Goal: Task Accomplishment & Management: Manage account settings

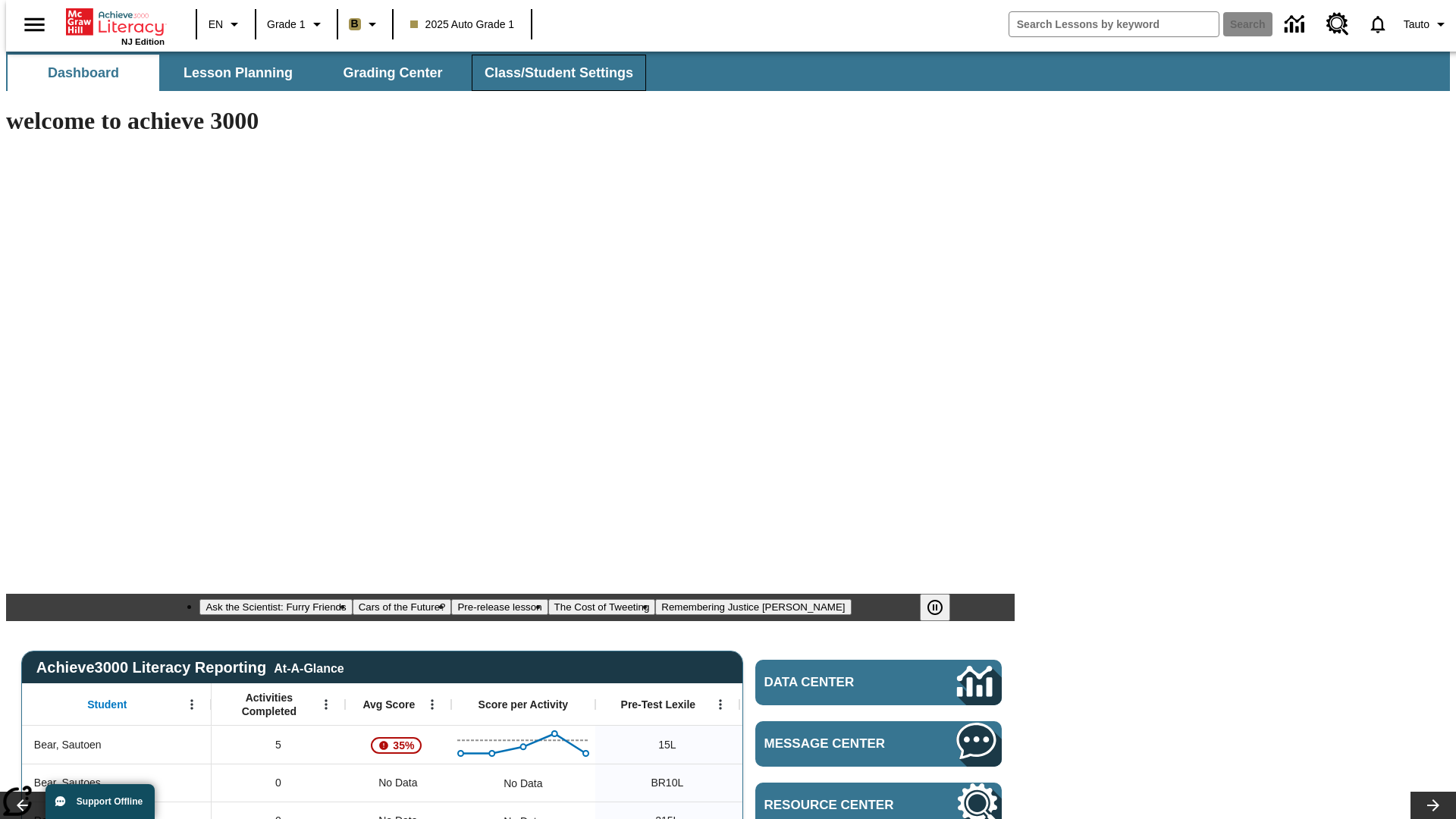
click at [550, 73] on span "Class/Student Settings" at bounding box center [559, 73] width 148 height 17
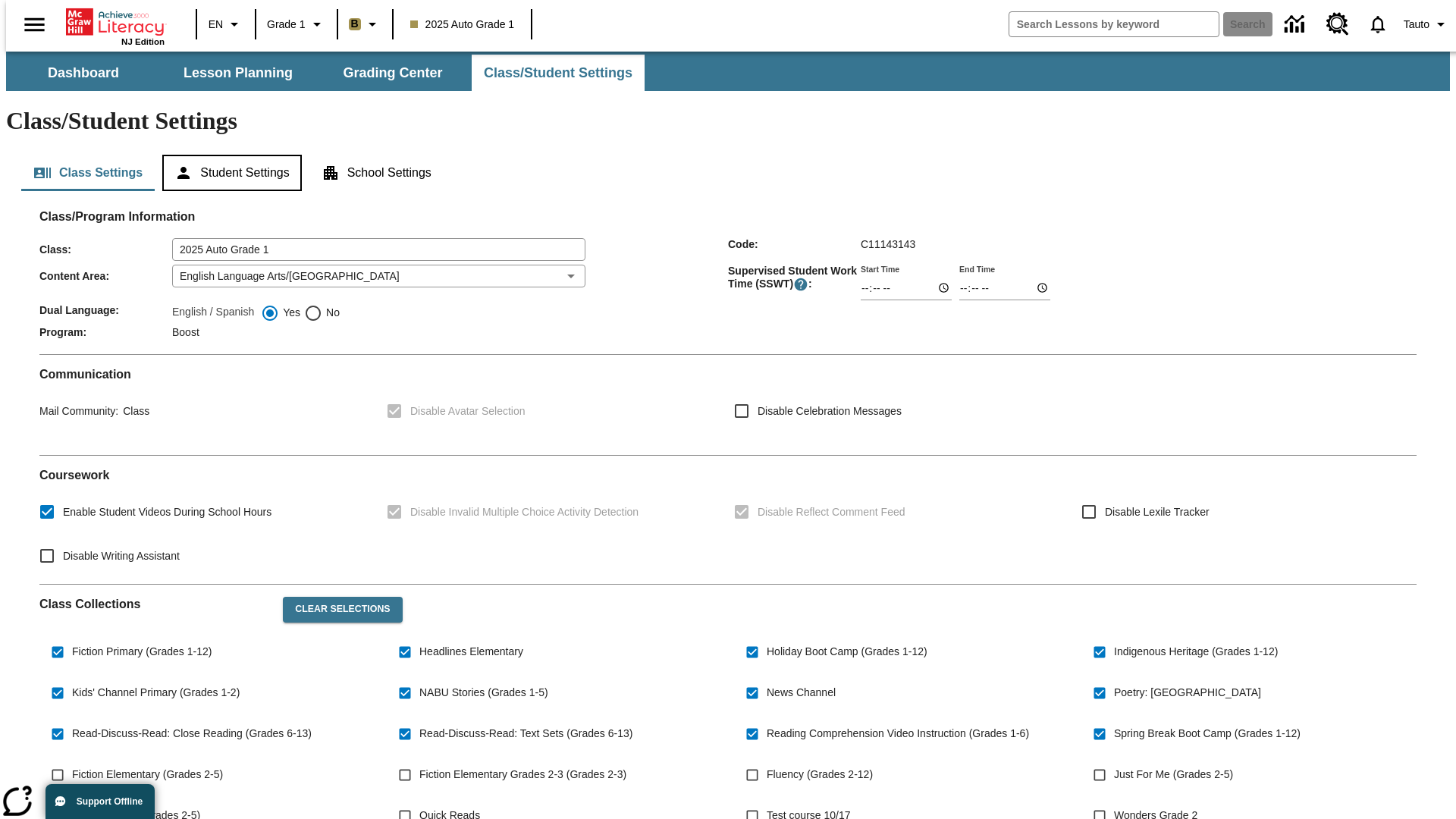
click at [228, 155] on button "Student Settings" at bounding box center [231, 173] width 138 height 36
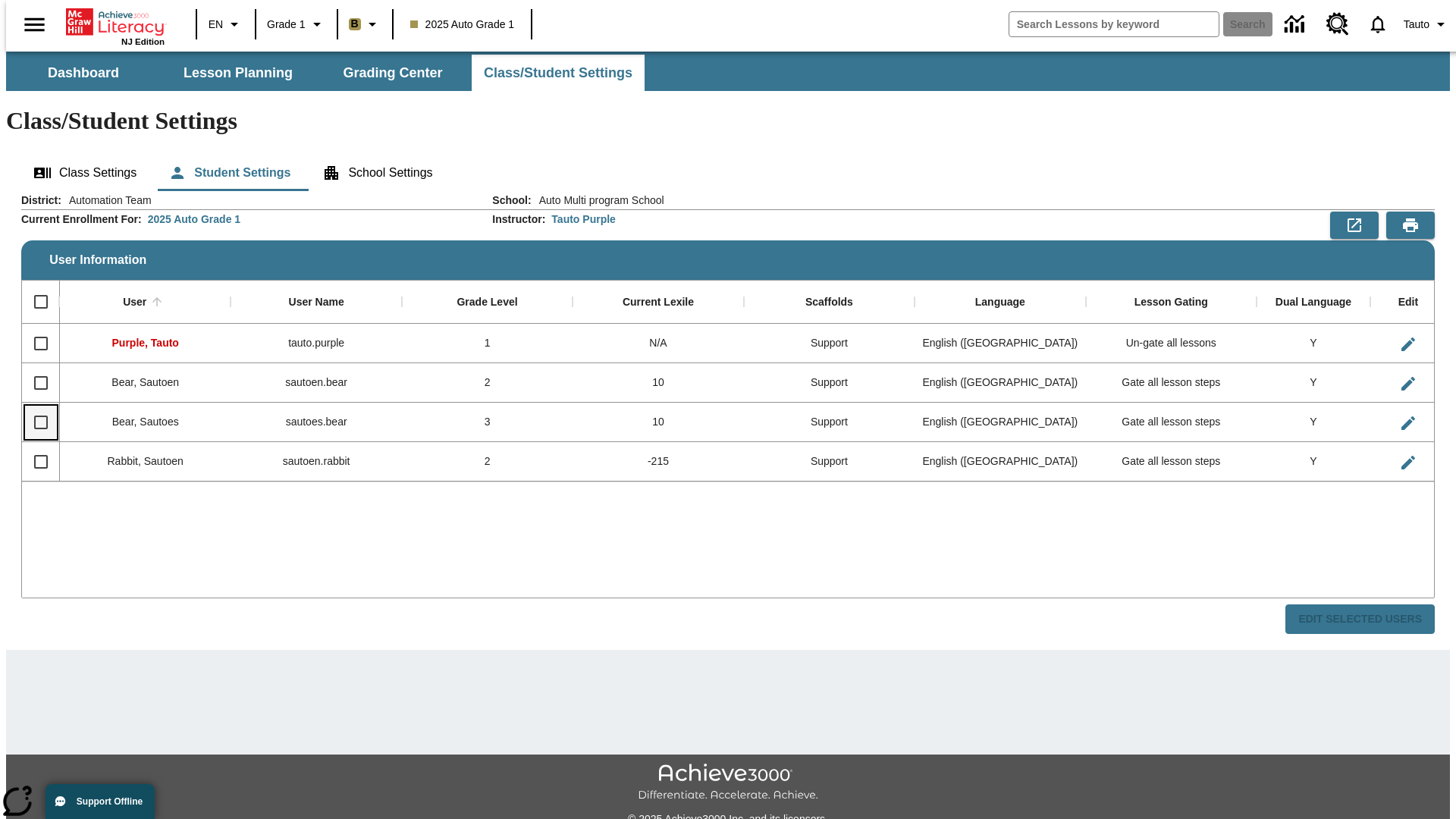
click at [34, 407] on input "Select row" at bounding box center [41, 423] width 31 height 32
checkbox input "true"
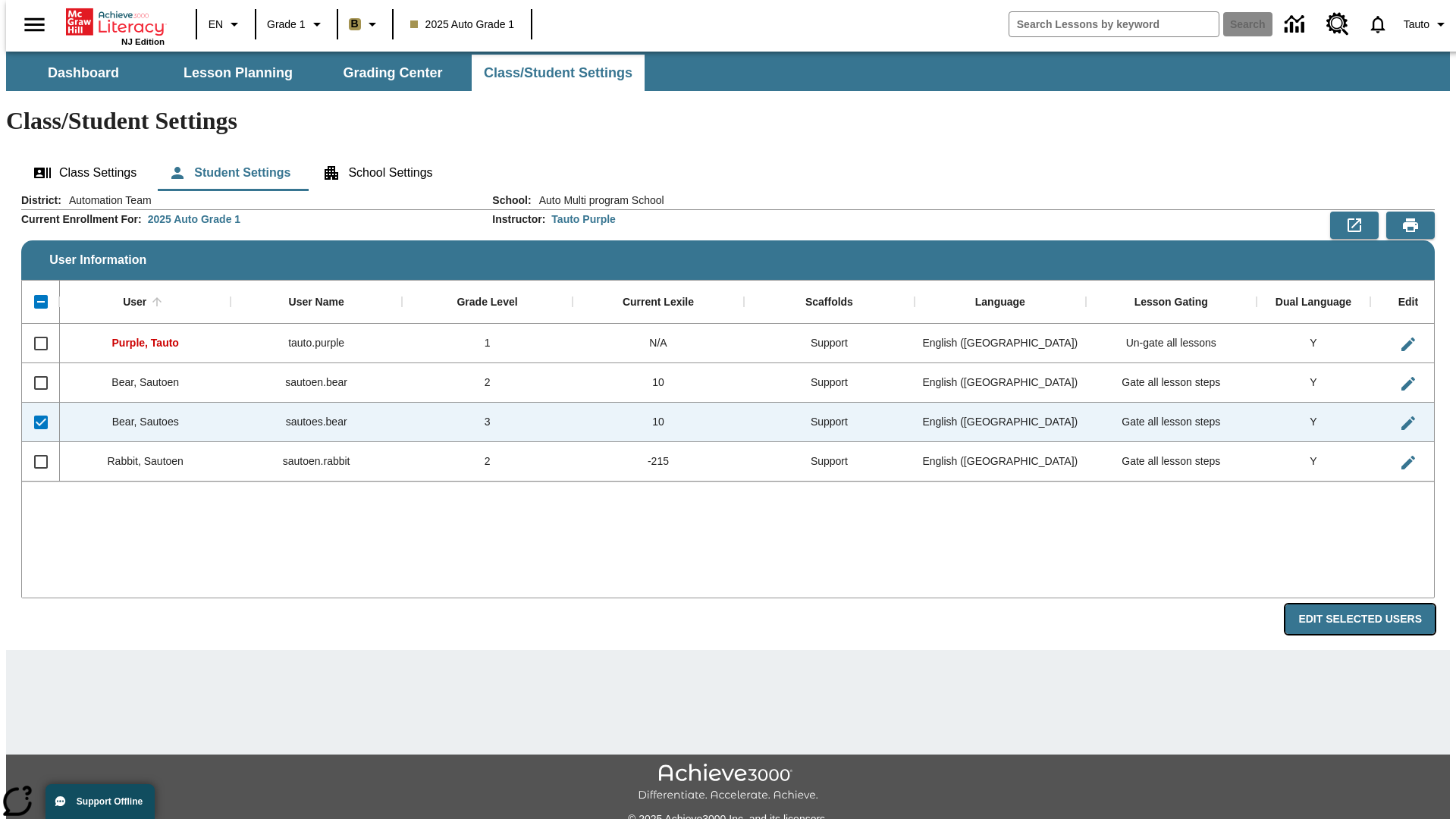
click at [1372, 604] on button "Edit Selected Users" at bounding box center [1360, 619] width 149 height 30
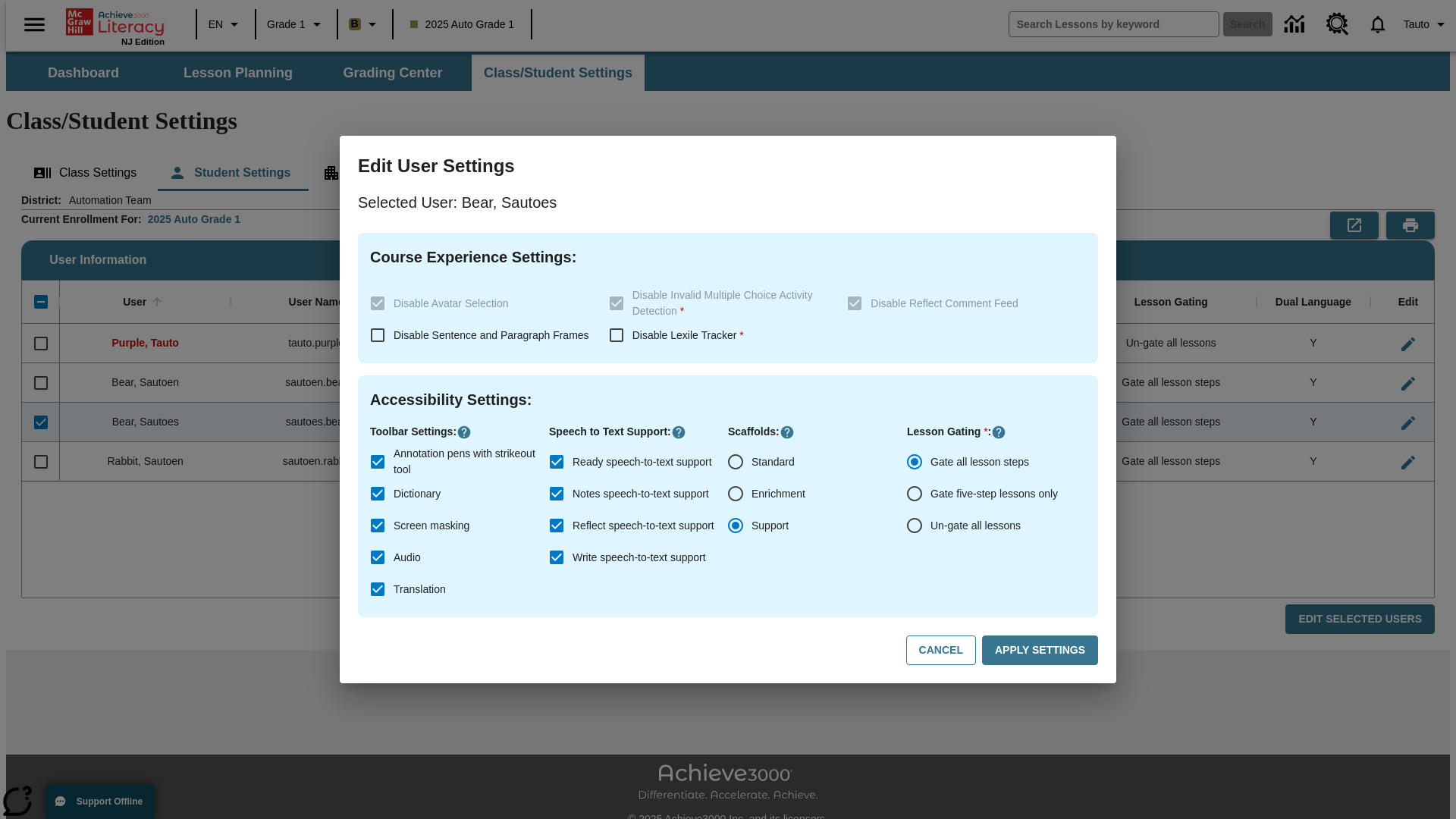
click at [915, 526] on input "Un-gate all lessons" at bounding box center [914, 526] width 31 height 32
radio input "true"
click at [1042, 651] on button "Apply Settings" at bounding box center [1040, 651] width 116 height 30
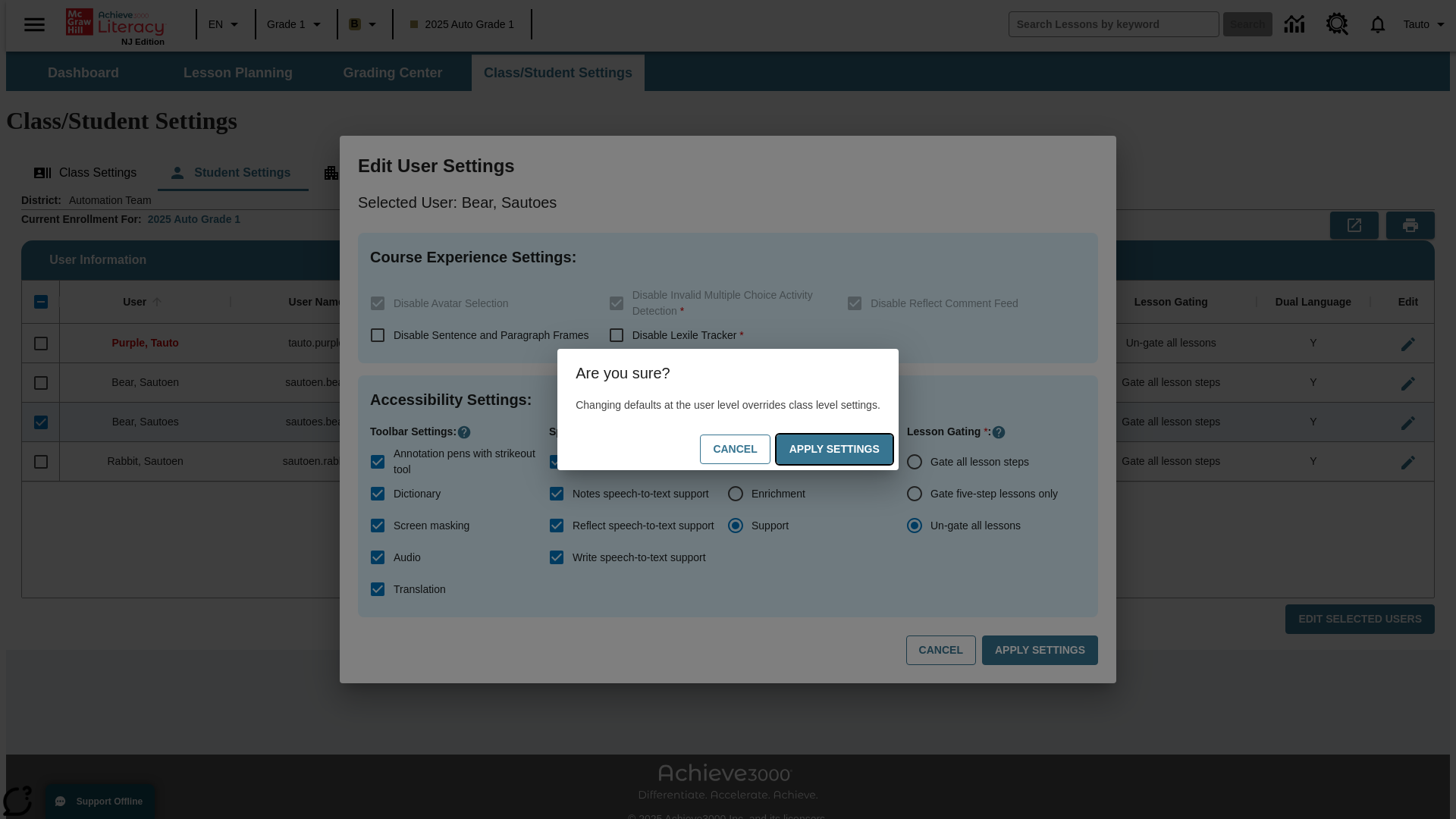
click at [849, 449] on button "Apply Settings" at bounding box center [834, 449] width 116 height 30
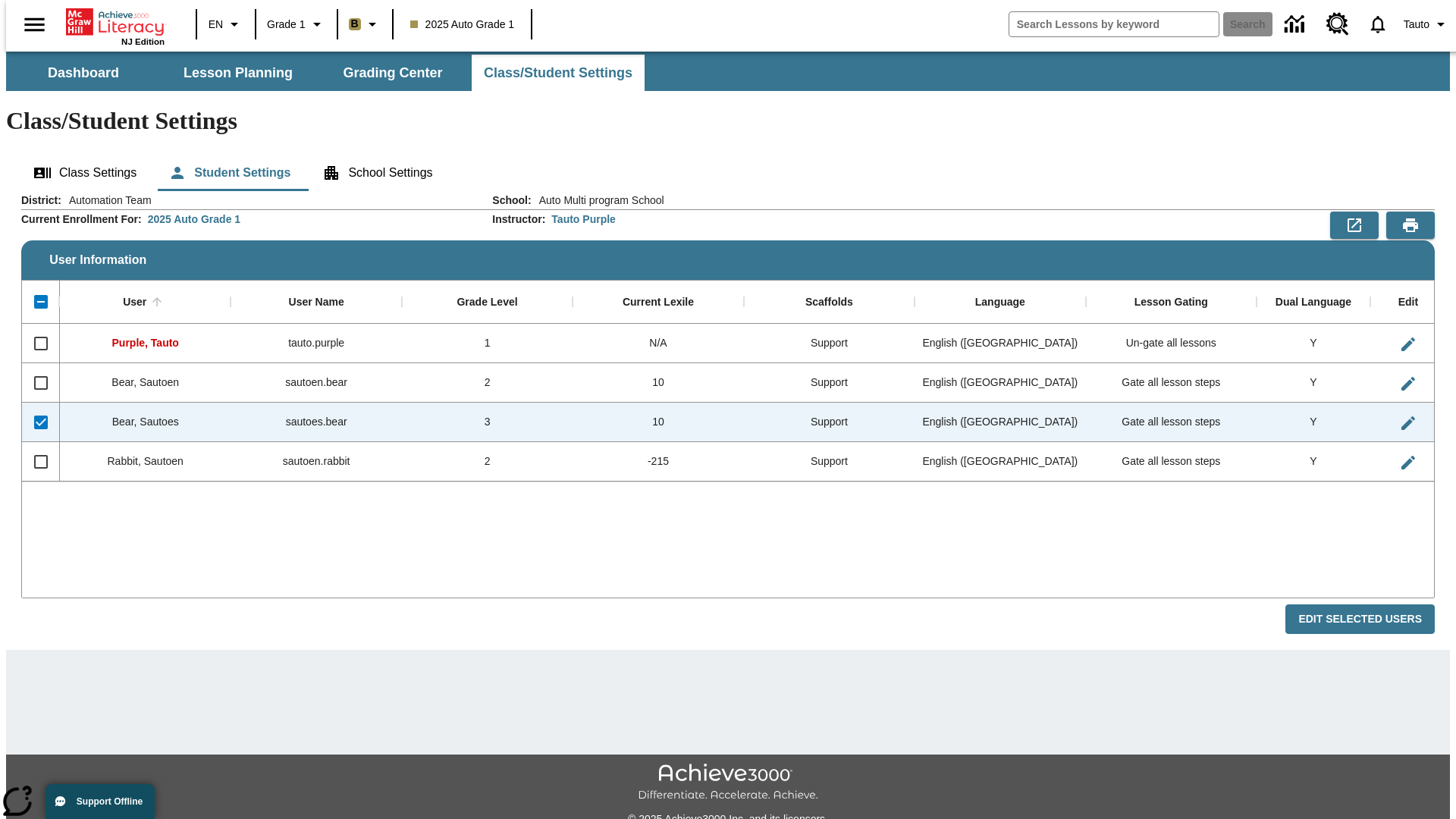
checkbox input "false"
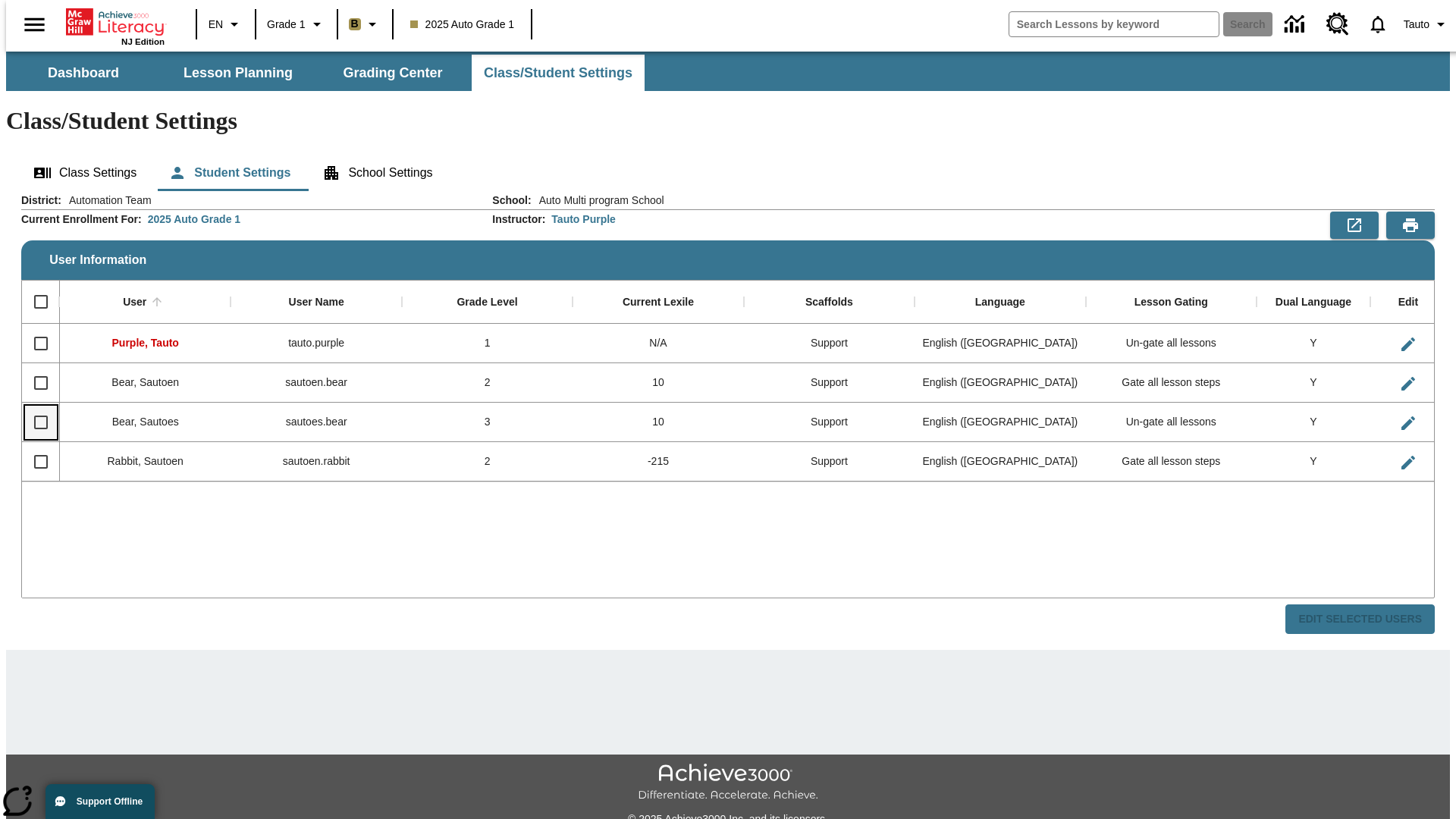
click at [34, 407] on input "Select row" at bounding box center [41, 423] width 31 height 32
checkbox input "true"
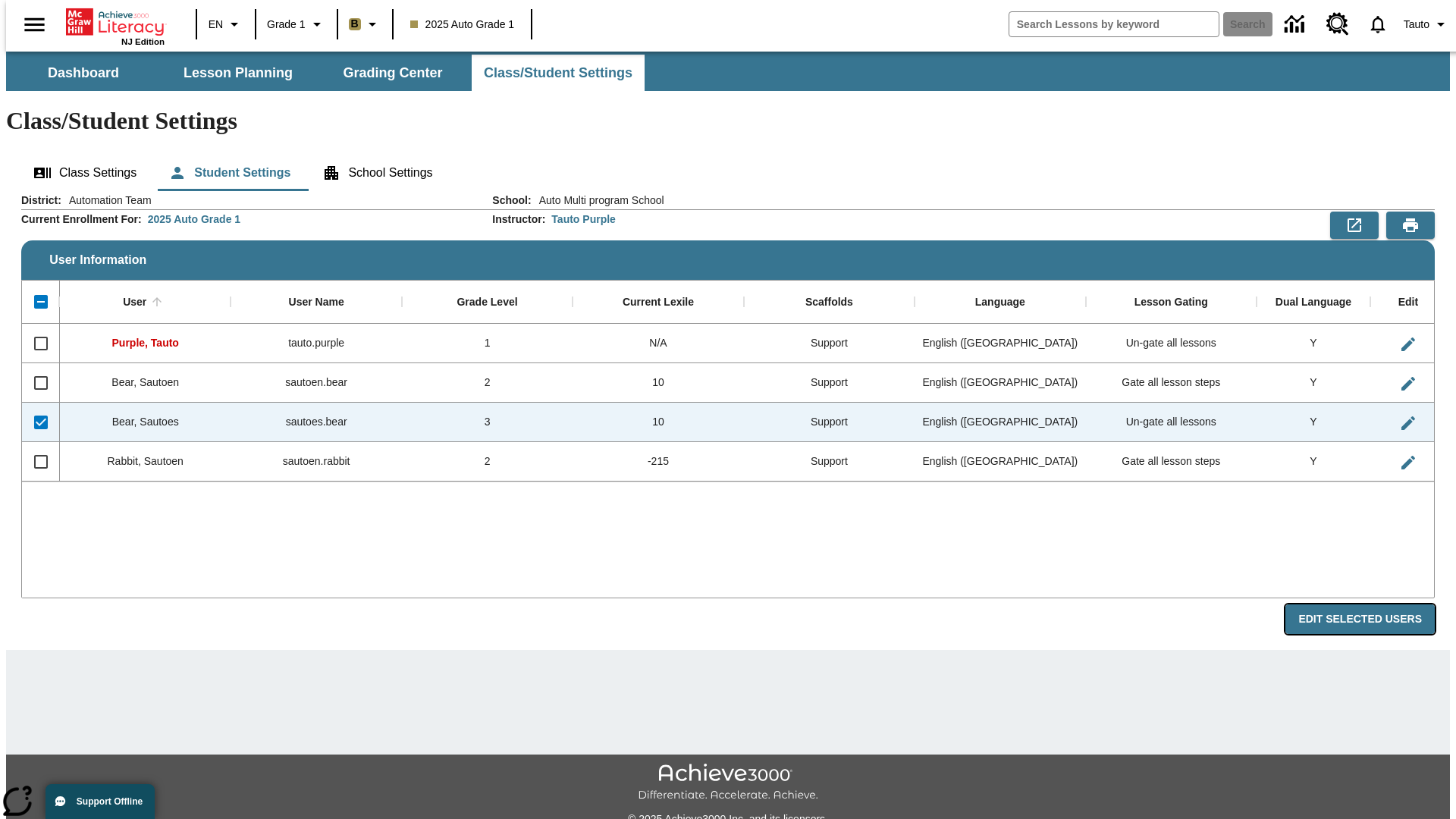
click at [1372, 604] on button "Edit Selected Users" at bounding box center [1360, 619] width 149 height 30
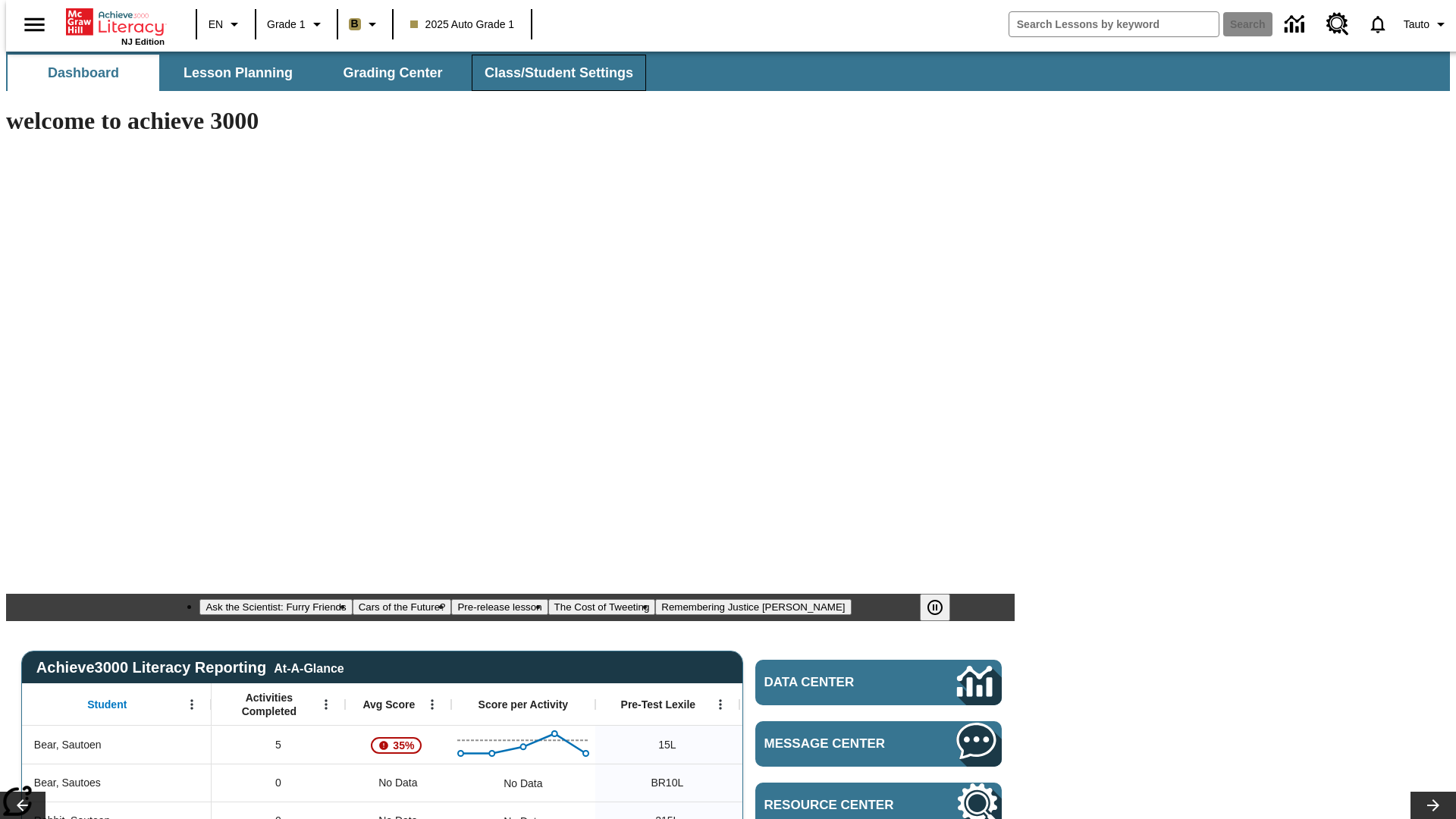
click at [550, 73] on span "Class/Student Settings" at bounding box center [559, 73] width 148 height 17
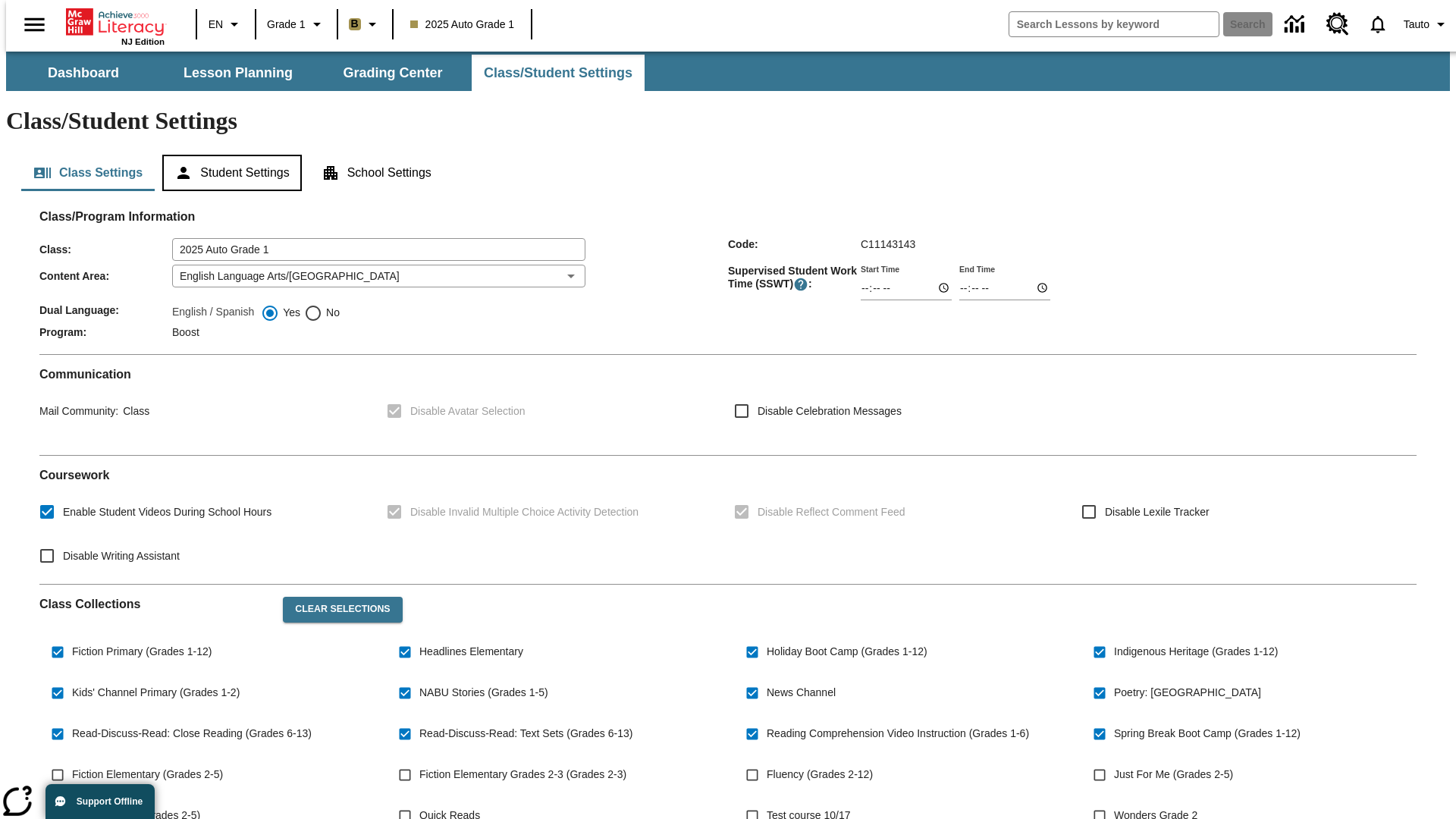
click at [228, 155] on button "Student Settings" at bounding box center [231, 173] width 138 height 36
